Goal: Information Seeking & Learning: Check status

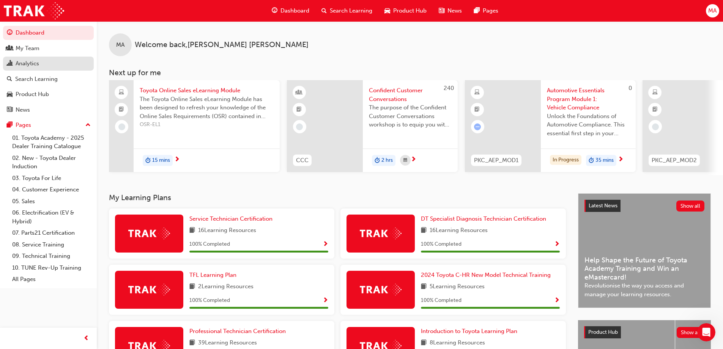
click at [48, 57] on link "Analytics" at bounding box center [48, 64] width 91 height 14
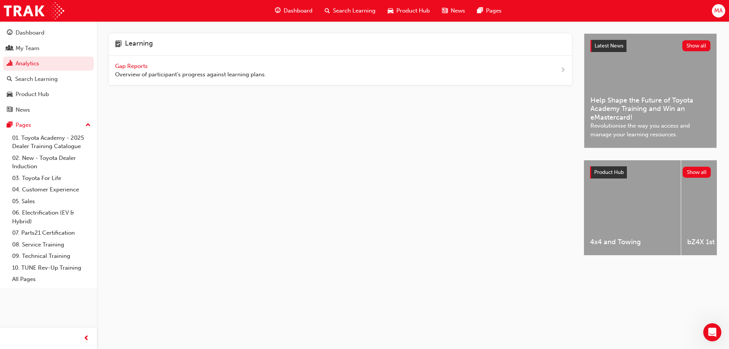
click at [126, 69] on span "Gap Reports" at bounding box center [132, 66] width 34 height 7
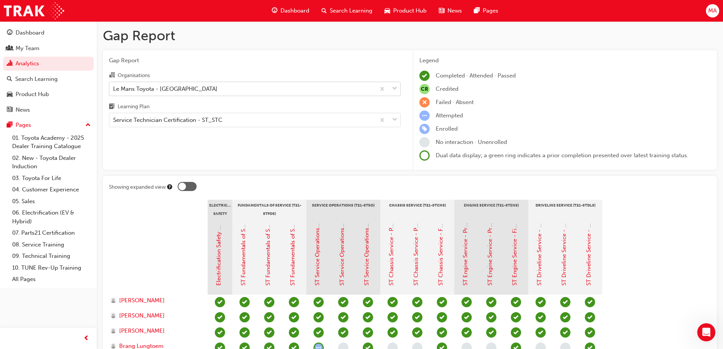
click at [134, 88] on div "Le Mans Toyota - [GEOGRAPHIC_DATA]" at bounding box center [165, 88] width 104 height 9
click at [114, 88] on input "Organisations Le Mans Toyota - [GEOGRAPHIC_DATA]" at bounding box center [113, 88] width 1 height 6
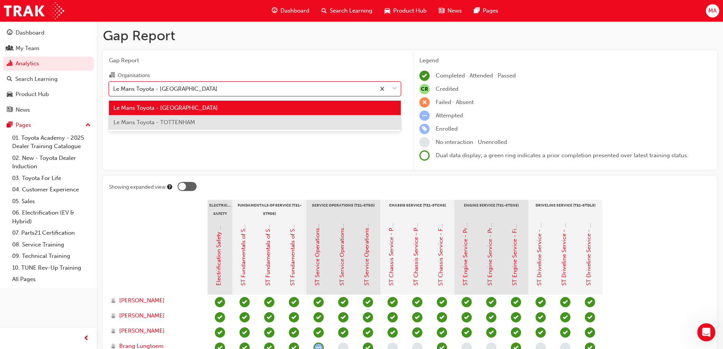
click at [141, 117] on div "Le Mans Toyota - TOTTENHAM" at bounding box center [255, 122] width 292 height 15
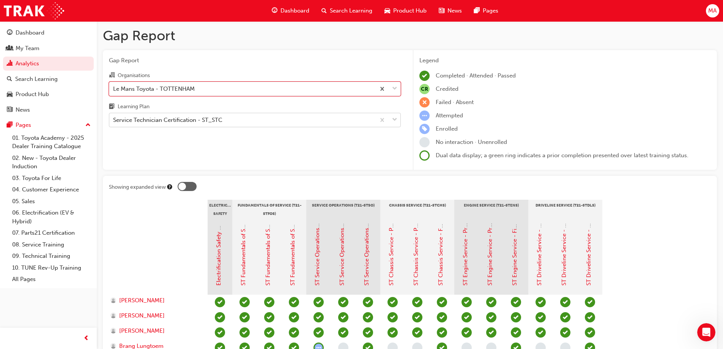
click at [210, 121] on div "Service Technician Certification - ST_STC" at bounding box center [167, 120] width 109 height 9
click at [114, 121] on input "Learning Plan Service Technician Certification - ST_STC" at bounding box center [113, 120] width 1 height 6
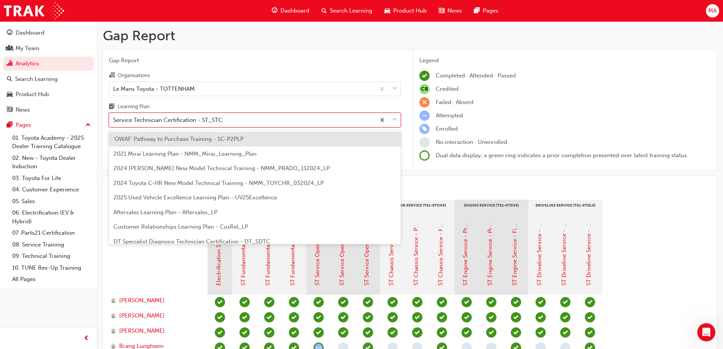
scroll to position [214, 0]
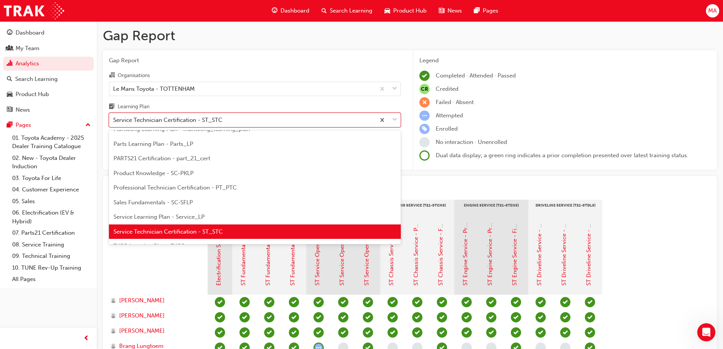
click at [201, 231] on span "Service Technician Certification - ST_STC" at bounding box center [167, 231] width 109 height 7
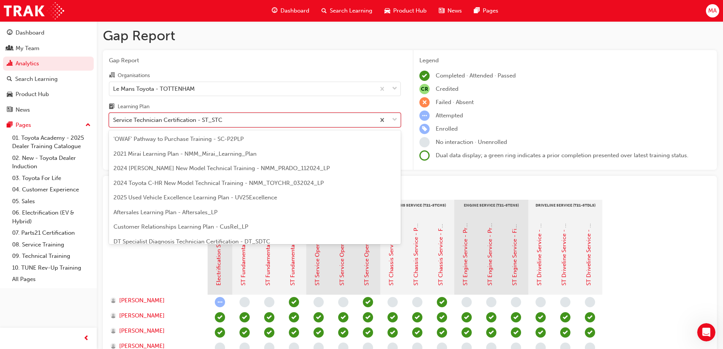
click at [183, 121] on div "Service Technician Certification - ST_STC" at bounding box center [167, 120] width 109 height 9
click at [114, 121] on input "Learning Plan option Service Technician Certification - ST_STC, selected. optio…" at bounding box center [113, 120] width 1 height 6
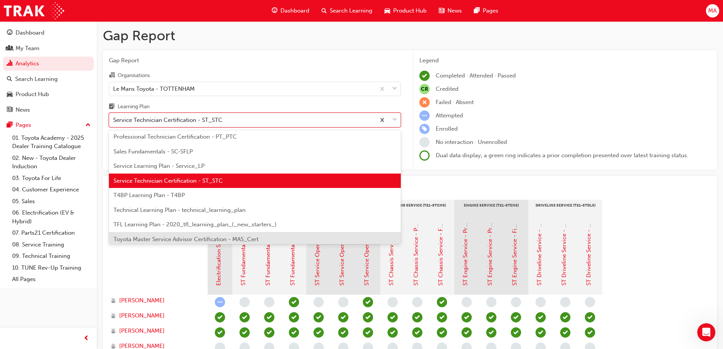
scroll to position [176, 0]
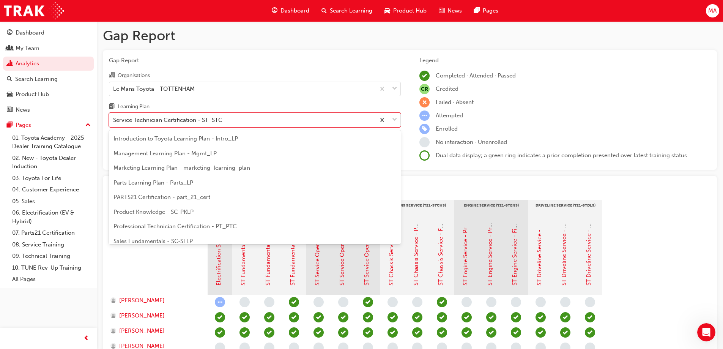
click at [182, 224] on span "Professional Technician Certification - PT_PTC" at bounding box center [174, 226] width 123 height 7
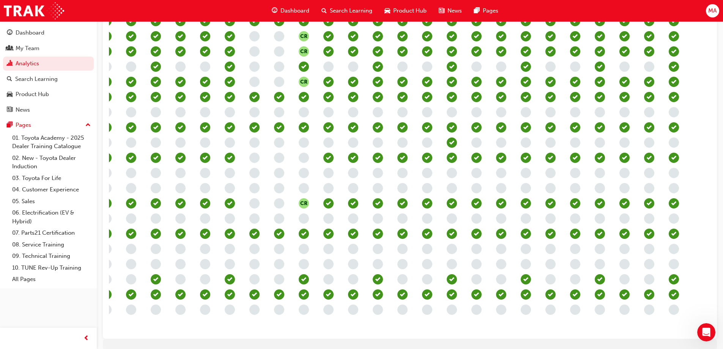
scroll to position [440, 0]
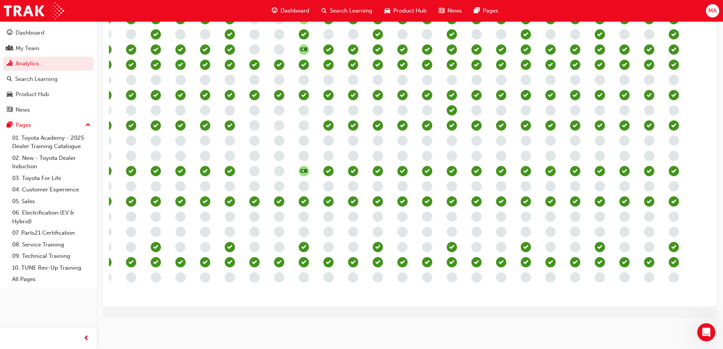
click at [483, 294] on div "CR CR CR CR CR CR CR CR CR CR" at bounding box center [217, 80] width 987 height 440
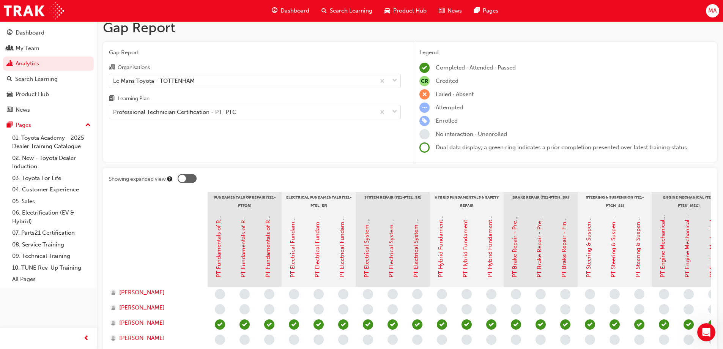
scroll to position [0, 0]
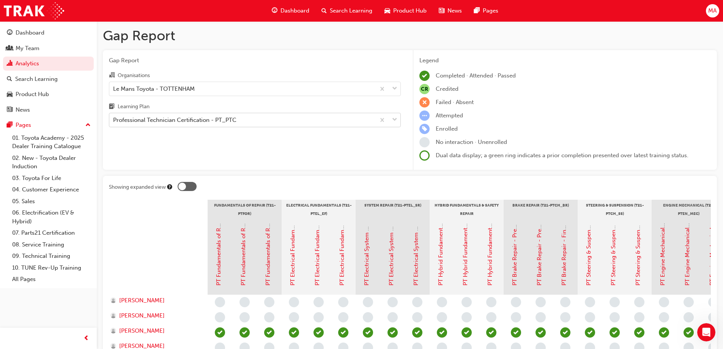
click at [174, 121] on div "Professional Technician Certification - PT_PTC" at bounding box center [174, 120] width 123 height 9
click at [114, 121] on input "Learning Plan Professional Technician Certification - PT_PTC" at bounding box center [113, 120] width 1 height 6
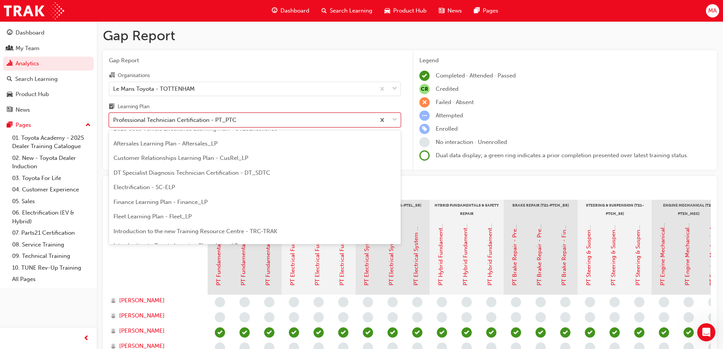
scroll to position [57, 0]
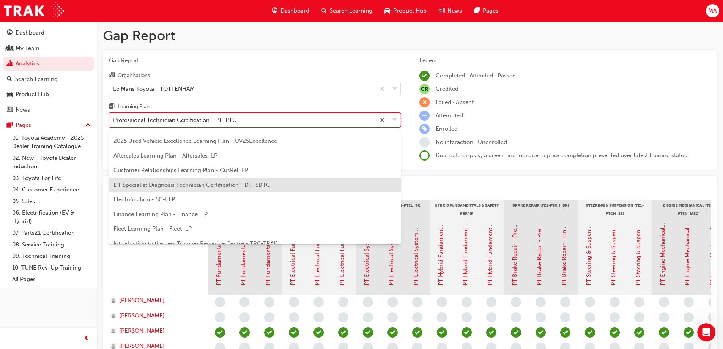
click at [184, 184] on span "DT Specialist Diagnosis Technician Certification - DT_SDTC" at bounding box center [191, 184] width 157 height 7
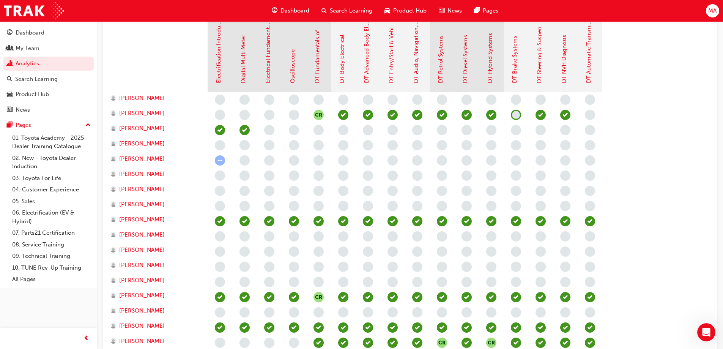
scroll to position [190, 0]
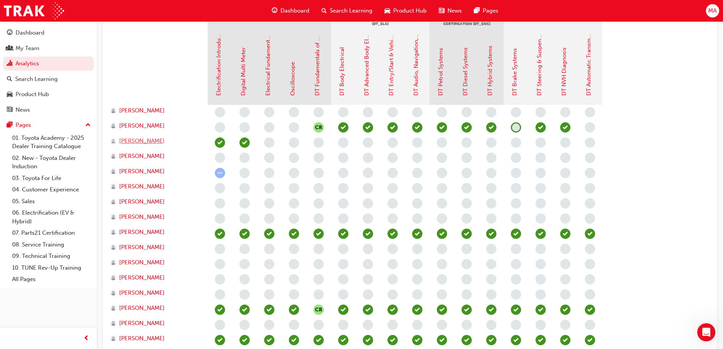
click at [162, 139] on span "[PERSON_NAME]" at bounding box center [142, 141] width 46 height 9
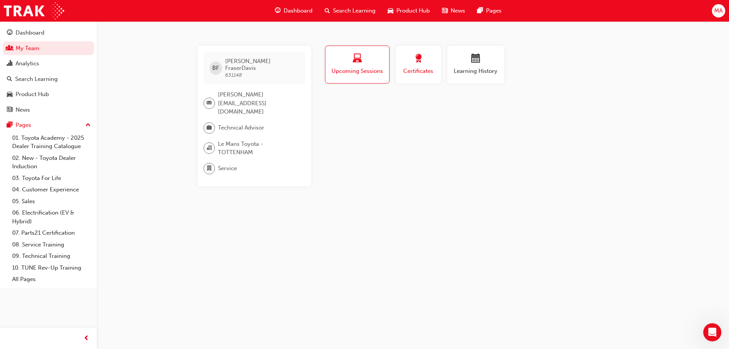
click at [411, 70] on span "Certificates" at bounding box center [418, 71] width 34 height 9
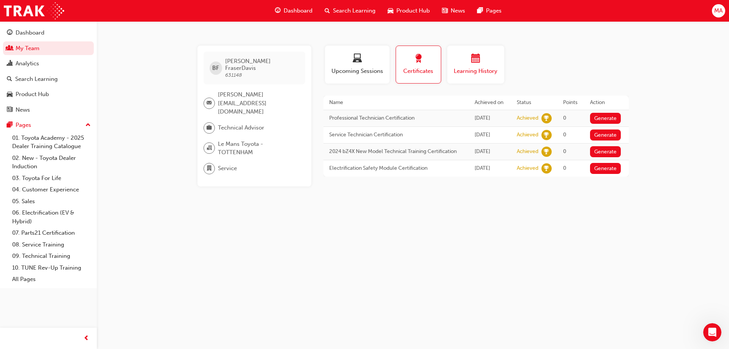
click at [460, 72] on span "Learning History" at bounding box center [476, 71] width 46 height 9
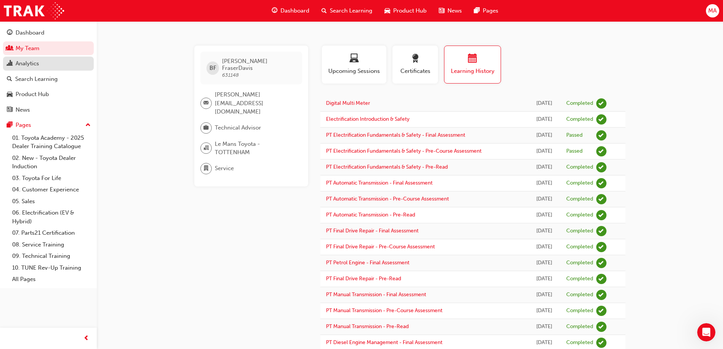
click at [63, 60] on div "Analytics" at bounding box center [48, 63] width 83 height 9
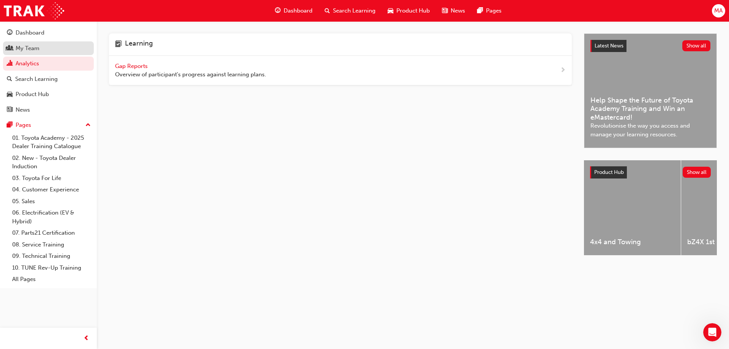
click at [52, 53] on link "My Team" at bounding box center [48, 48] width 91 height 14
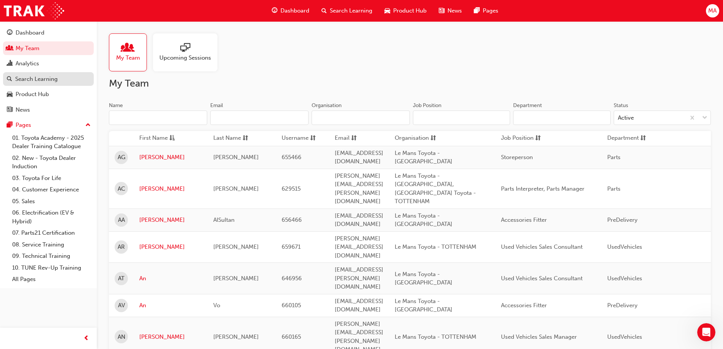
click at [52, 81] on div "Search Learning" at bounding box center [36, 79] width 43 height 9
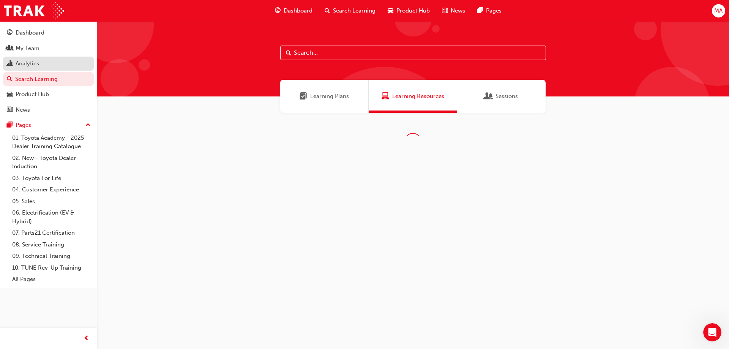
click at [49, 68] on div "Analytics" at bounding box center [48, 63] width 83 height 9
